Goal: Check status

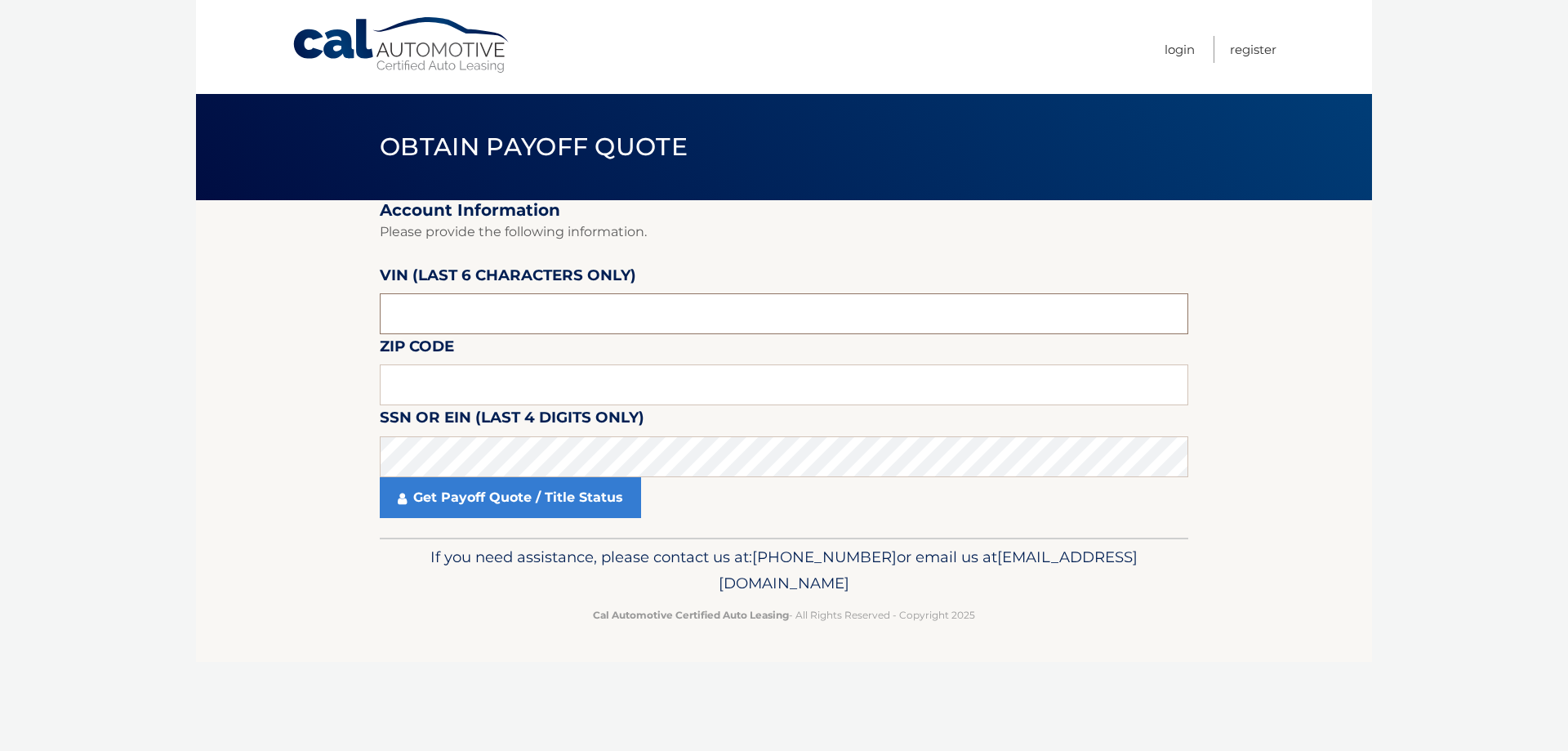
click at [499, 311] on input "text" at bounding box center [784, 313] width 809 height 41
click at [683, 400] on input "text" at bounding box center [784, 384] width 809 height 41
click at [1252, 476] on section "Account Information Please provide the following information. [PERSON_NAME] (la…" at bounding box center [784, 369] width 1176 height 338
click at [588, 372] on input "text" at bounding box center [784, 384] width 809 height 41
drag, startPoint x: 487, startPoint y: 320, endPoint x: 356, endPoint y: 317, distance: 131.0
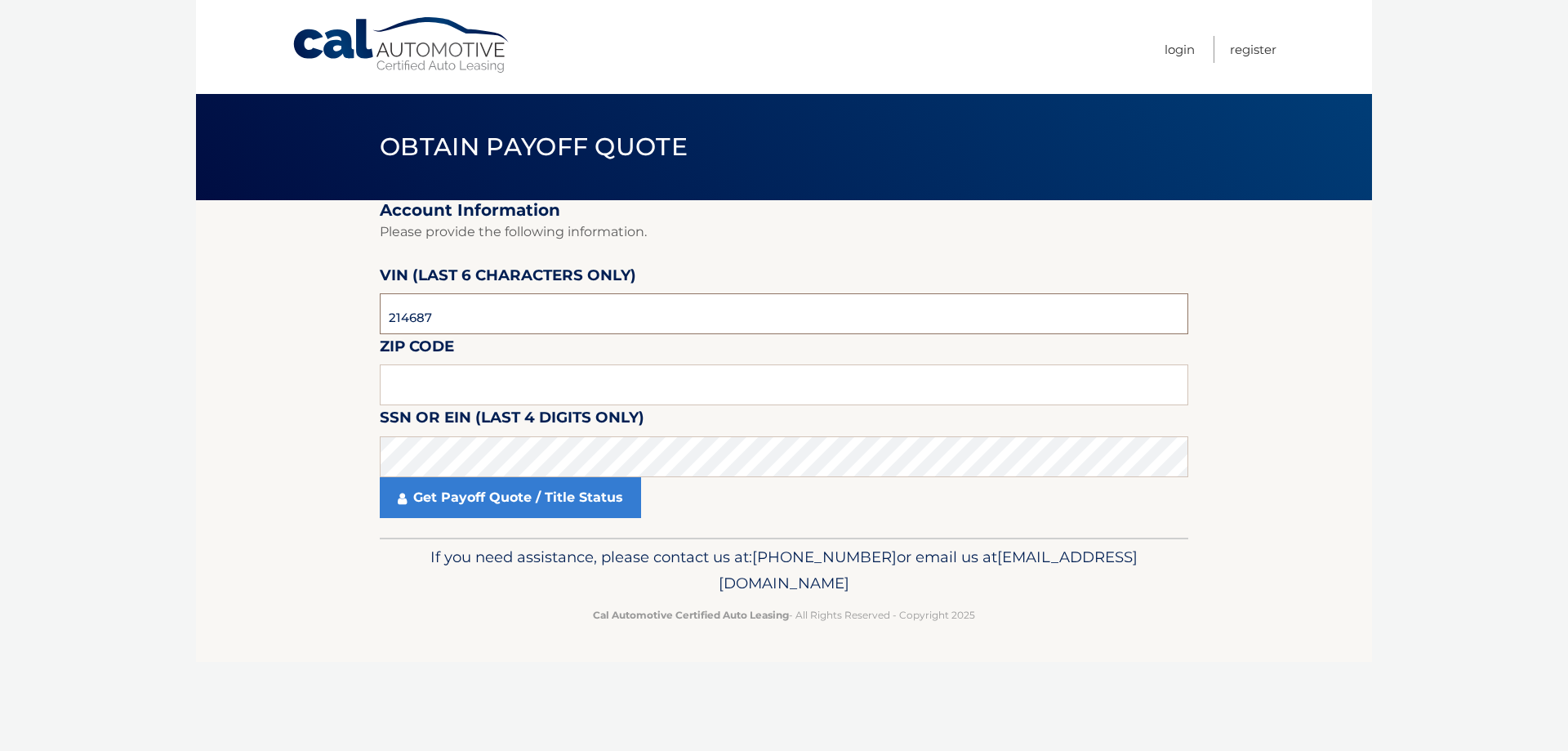
click at [357, 317] on section "Account Information Please provide the following information. [PERSON_NAME] (la…" at bounding box center [784, 369] width 1176 height 338
type input "2*****"
type input "214687"
click at [522, 386] on input "text" at bounding box center [784, 384] width 809 height 41
click at [1295, 428] on section "Account Information Please provide the following information. [PERSON_NAME] (la…" at bounding box center [784, 369] width 1176 height 338
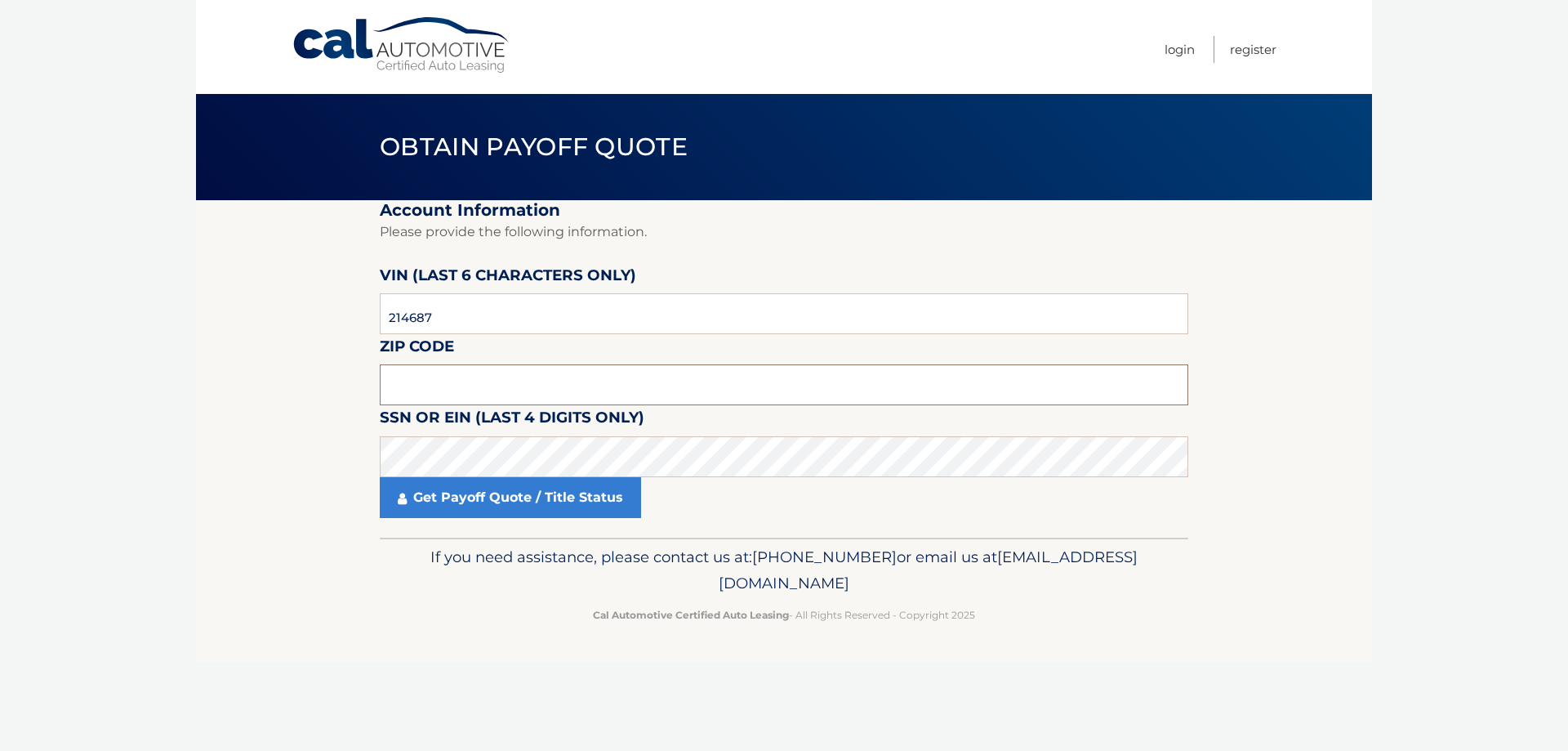
click at [601, 375] on input "text" at bounding box center [784, 384] width 809 height 41
type input "33155"
click at [564, 501] on link "Get Payoff Quote / Title Status" at bounding box center [510, 497] width 261 height 41
click at [564, 500] on link "Get Payoff Quote / Title Status" at bounding box center [510, 497] width 261 height 41
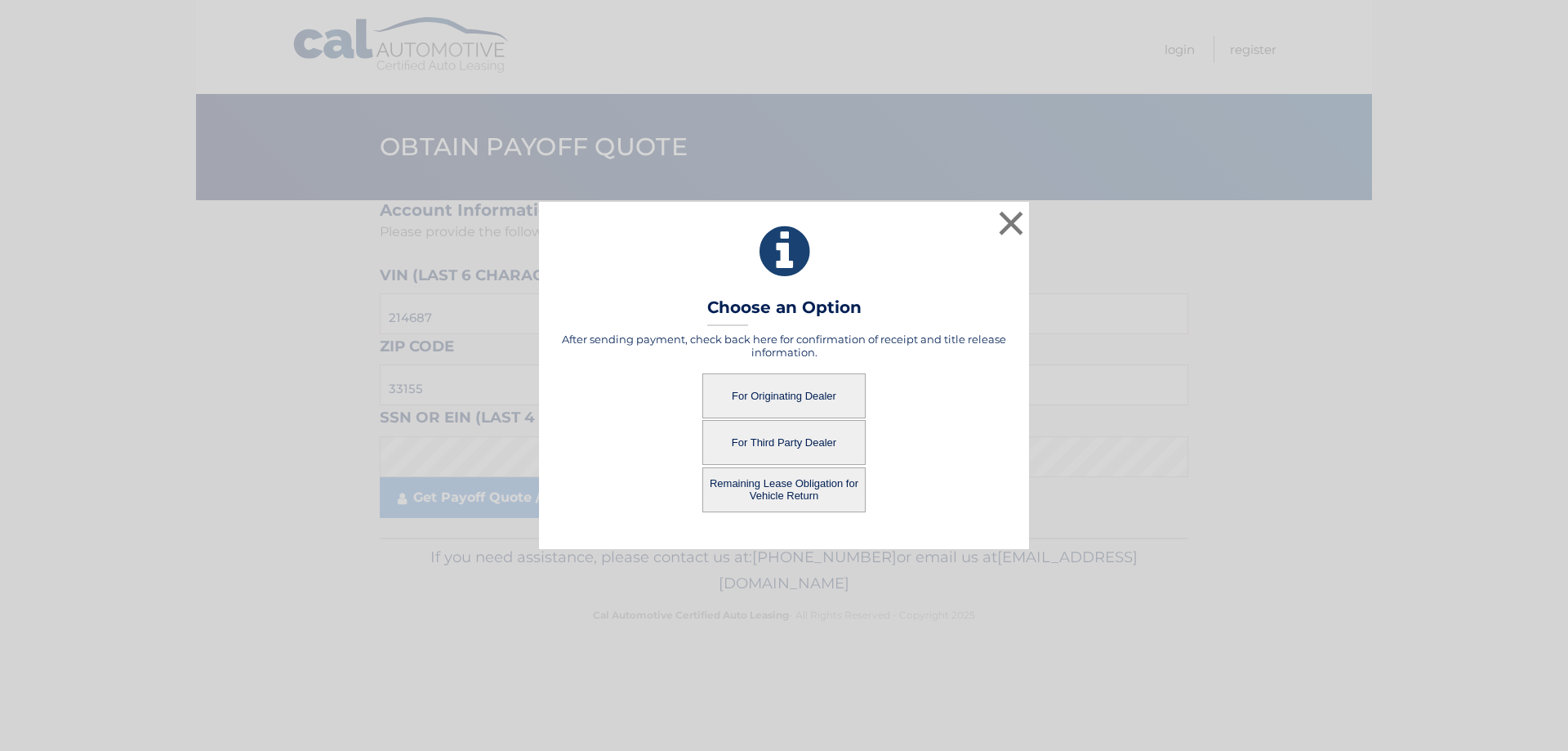
click at [782, 441] on button "For Third Party Dealer" at bounding box center [784, 442] width 163 height 45
click at [750, 449] on button "For Third Party Dealer" at bounding box center [784, 442] width 163 height 45
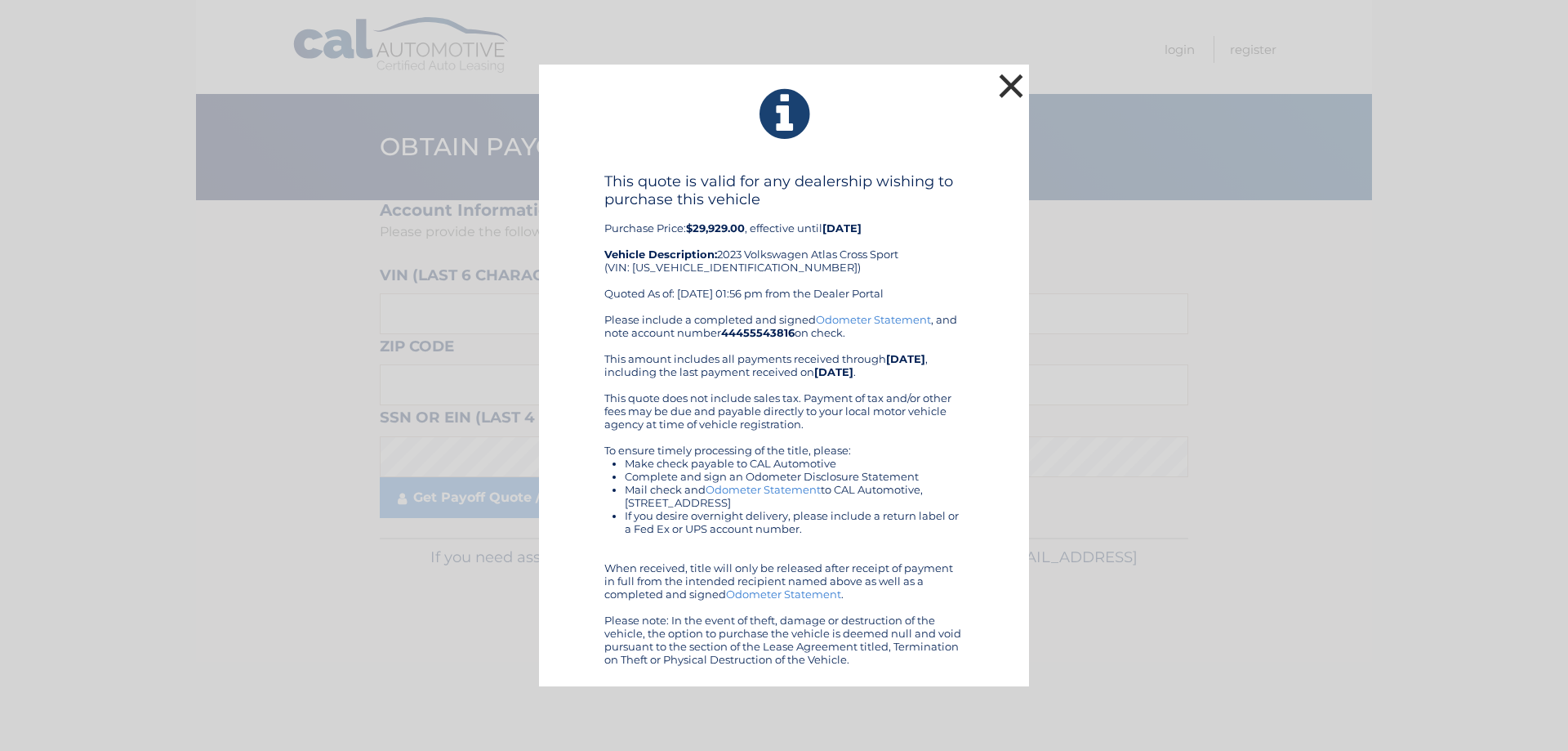
click at [1017, 85] on button "×" at bounding box center [1011, 85] width 33 height 33
